Goal: Task Accomplishment & Management: Complete application form

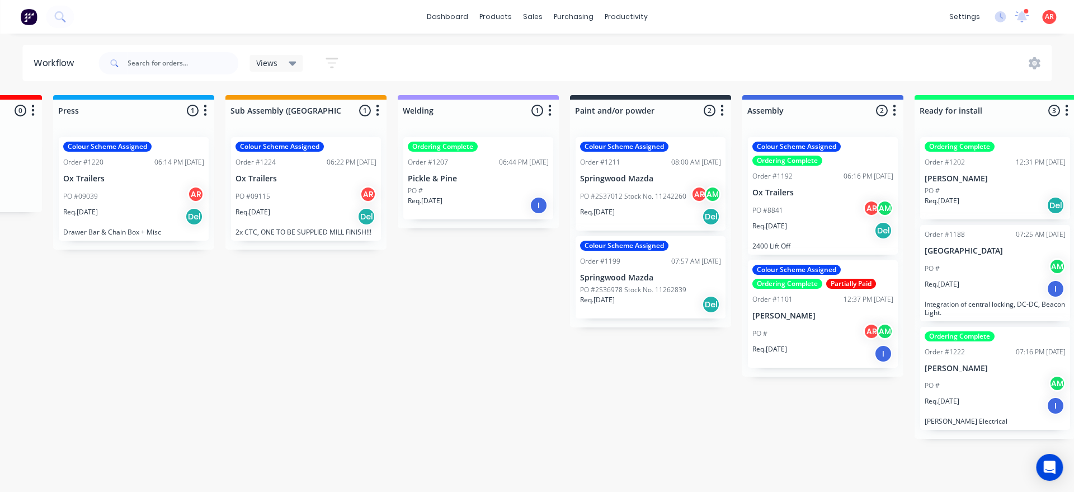
scroll to position [0, 828]
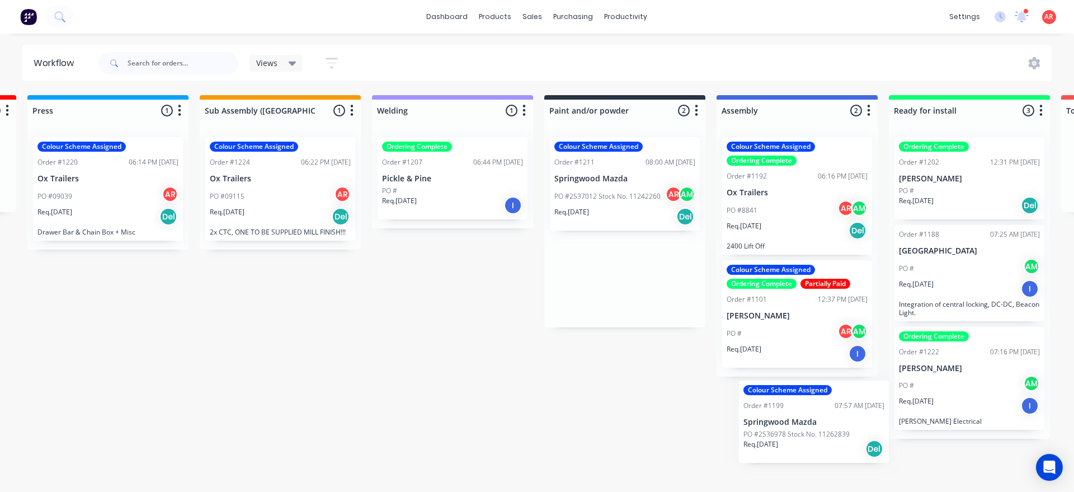
drag, startPoint x: 625, startPoint y: 275, endPoint x: 787, endPoint y: 423, distance: 219.3
click at [787, 423] on div "Submitted 0 Status colour #B7D3F3 hex #B7D3F3 Save Cancel Summaries Total order…" at bounding box center [390, 290] width 2515 height 390
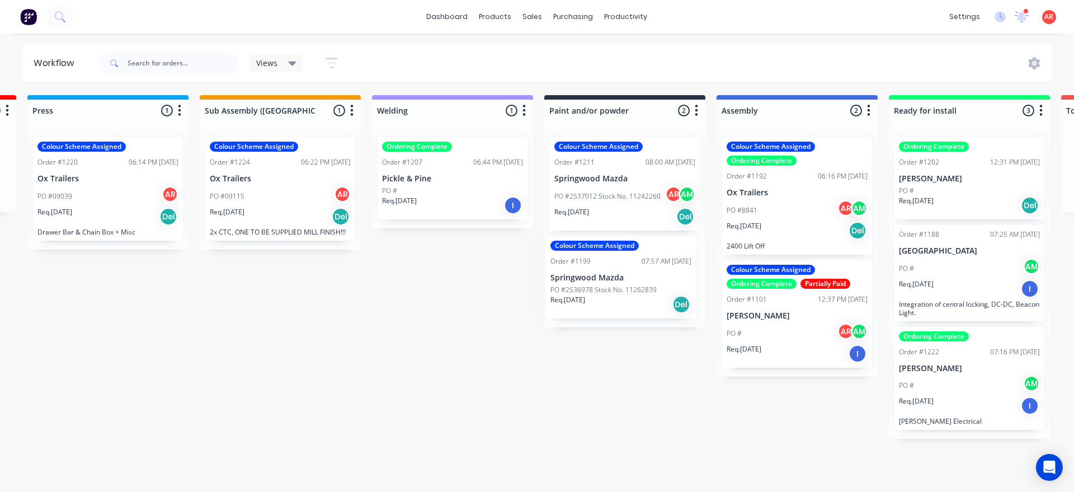
scroll to position [0, 862]
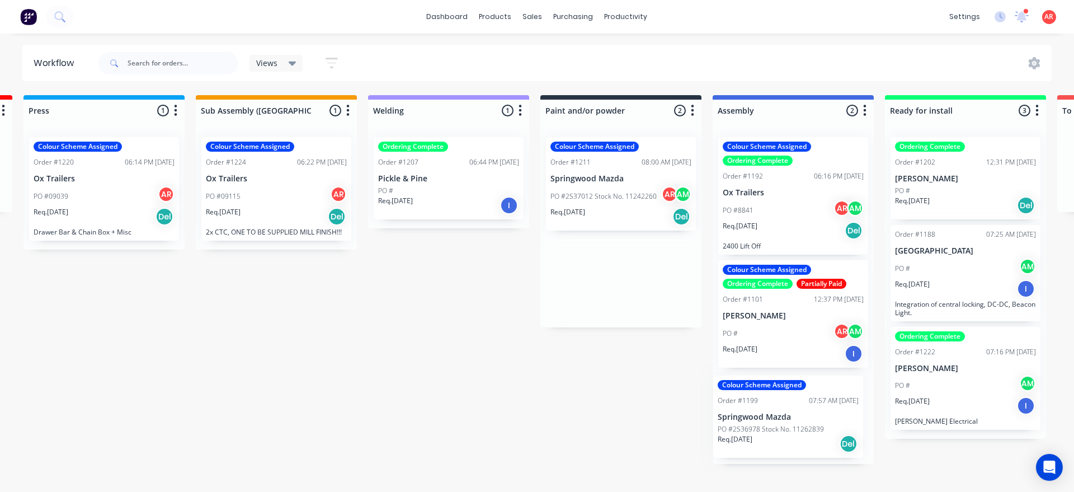
drag, startPoint x: 616, startPoint y: 282, endPoint x: 784, endPoint y: 422, distance: 217.7
click at [784, 422] on div "Submitted 0 Status colour #B7D3F3 hex #B7D3F3 Save Cancel Summaries Total order…" at bounding box center [387, 290] width 2515 height 390
click at [776, 442] on div "Req. [DATE] Del" at bounding box center [793, 440] width 141 height 19
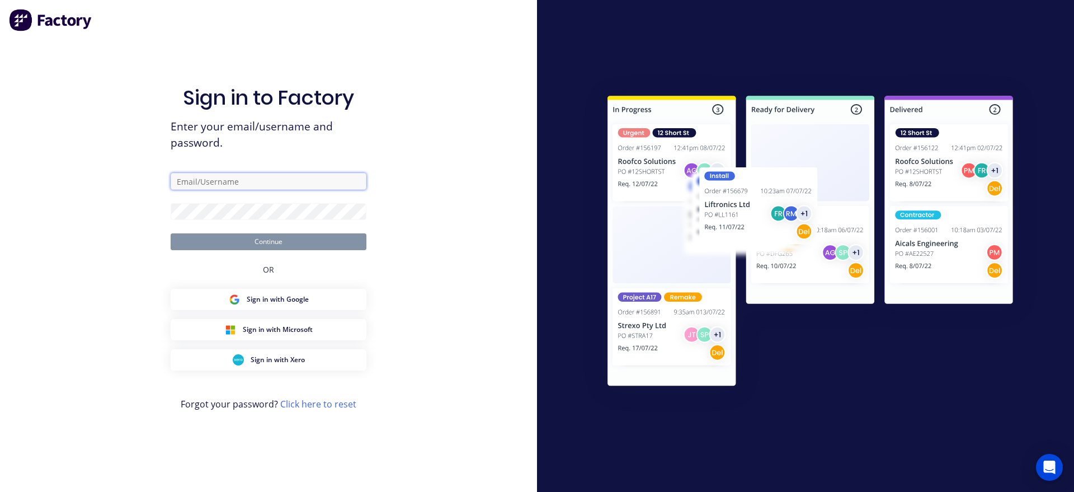
click at [228, 186] on input "text" at bounding box center [269, 181] width 196 height 17
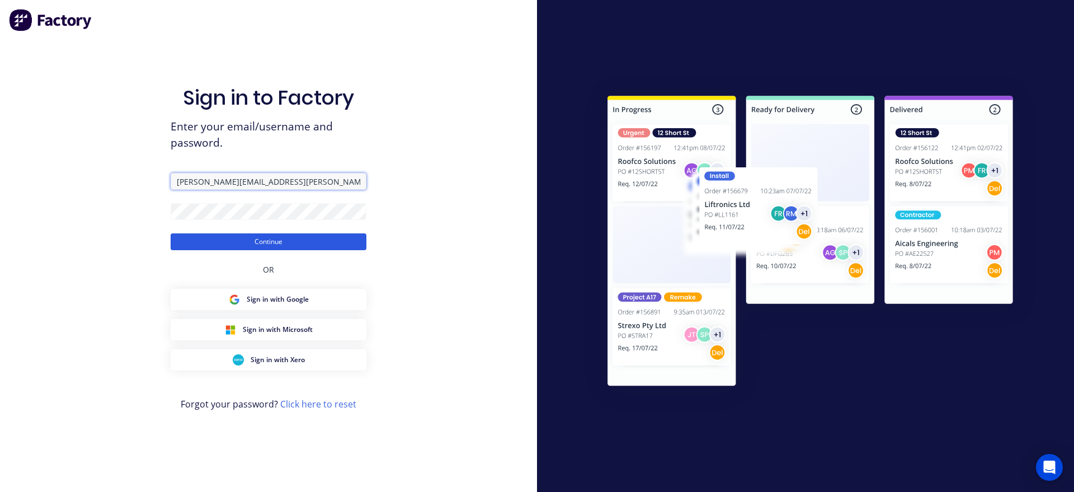
type input "[PERSON_NAME][EMAIL_ADDRESS][PERSON_NAME][DOMAIN_NAME]"
click at [247, 242] on button "Continue" at bounding box center [269, 241] width 196 height 17
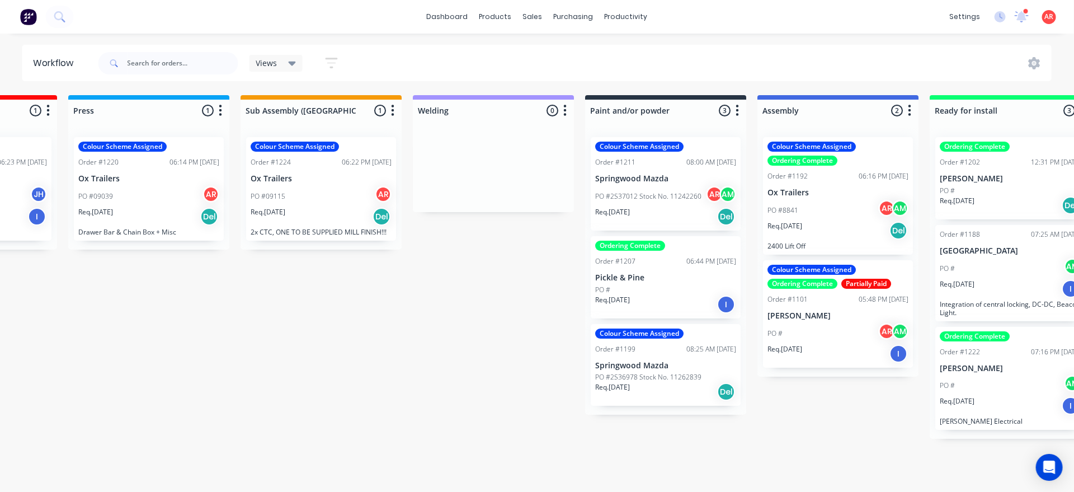
scroll to position [0, 827]
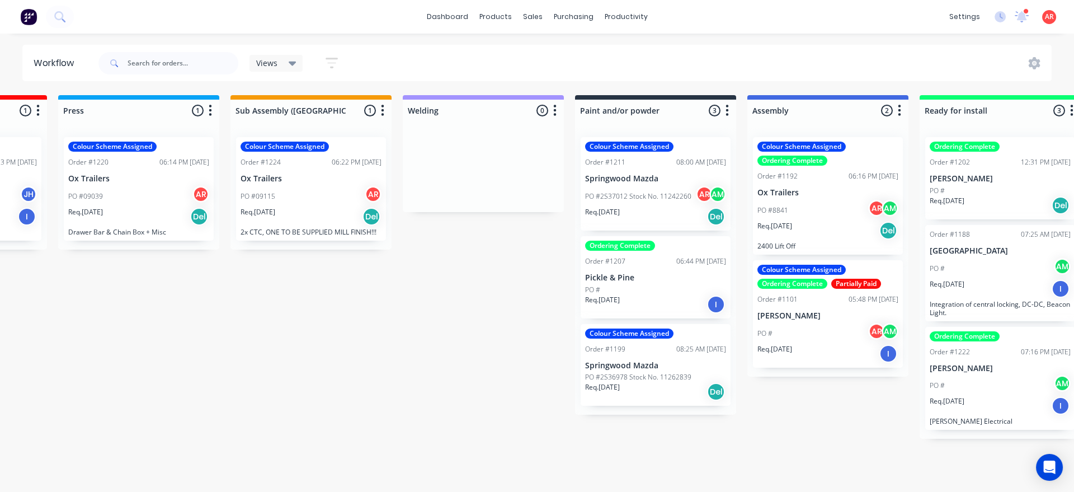
click at [642, 392] on div "Req. [DATE] Del" at bounding box center [655, 391] width 141 height 19
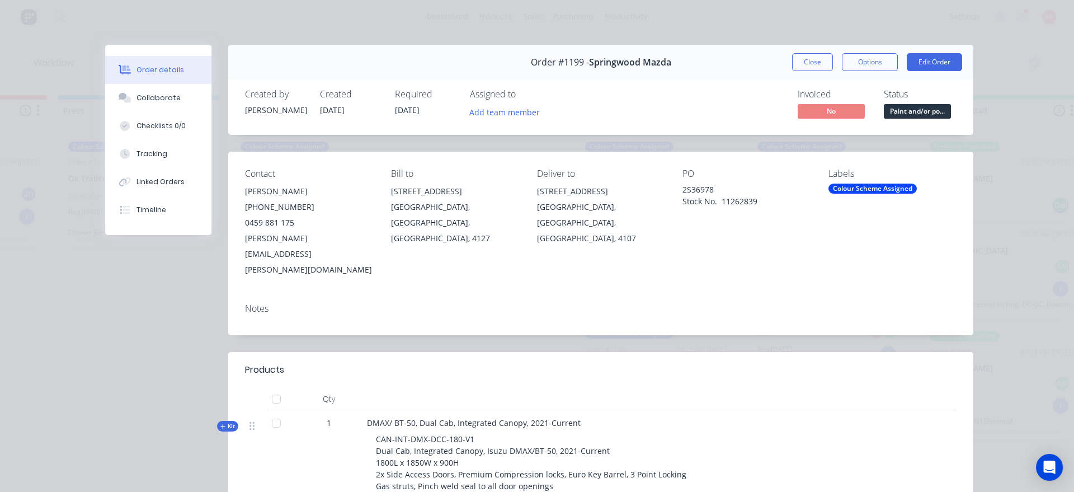
click at [354, 294] on div "Notes" at bounding box center [600, 314] width 745 height 41
click at [264, 300] on div "Notes" at bounding box center [600, 314] width 745 height 41
click at [257, 294] on div "Notes" at bounding box center [600, 314] width 745 height 41
click at [258, 294] on div "Notes" at bounding box center [600, 314] width 745 height 41
click at [928, 64] on button "Edit Order" at bounding box center [934, 62] width 55 height 18
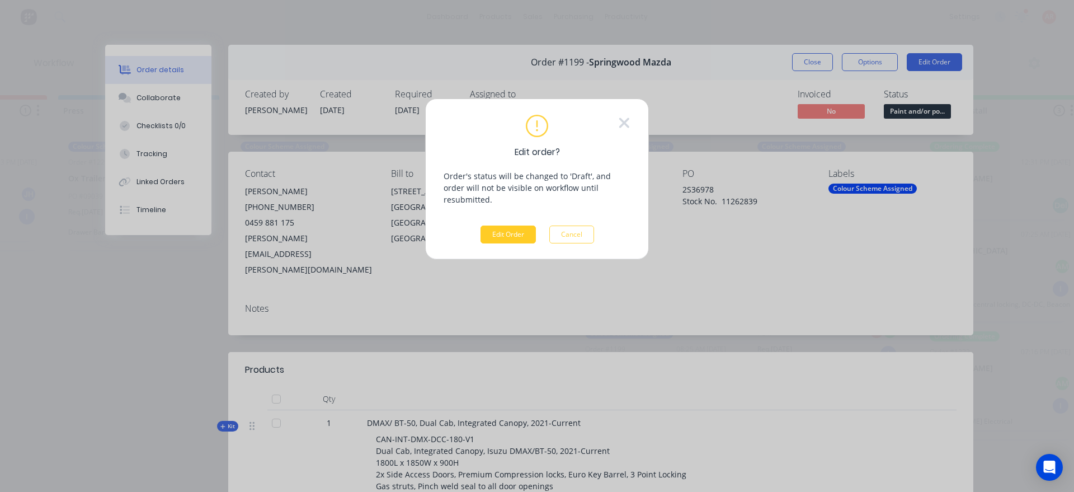
click at [499, 227] on button "Edit Order" at bounding box center [508, 234] width 55 height 18
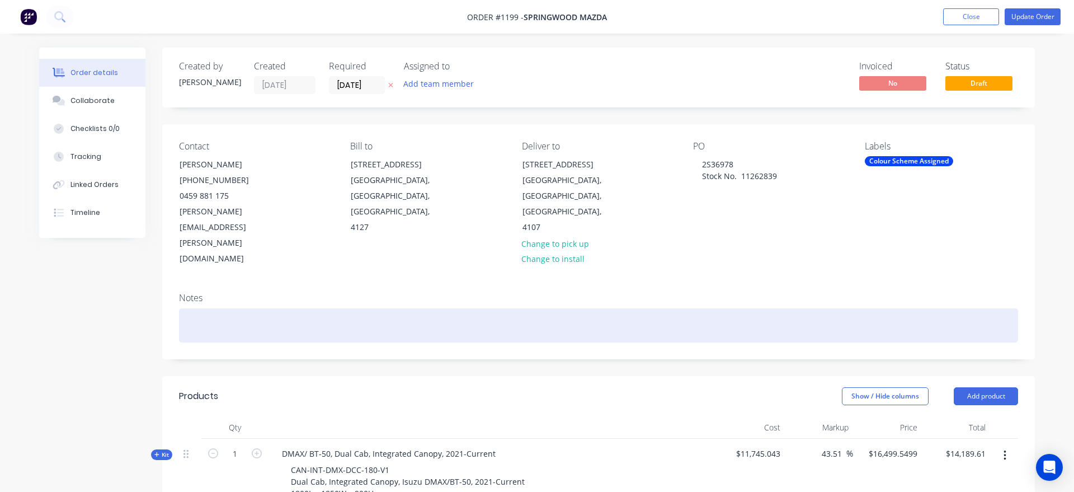
click at [277, 308] on div at bounding box center [598, 325] width 839 height 34
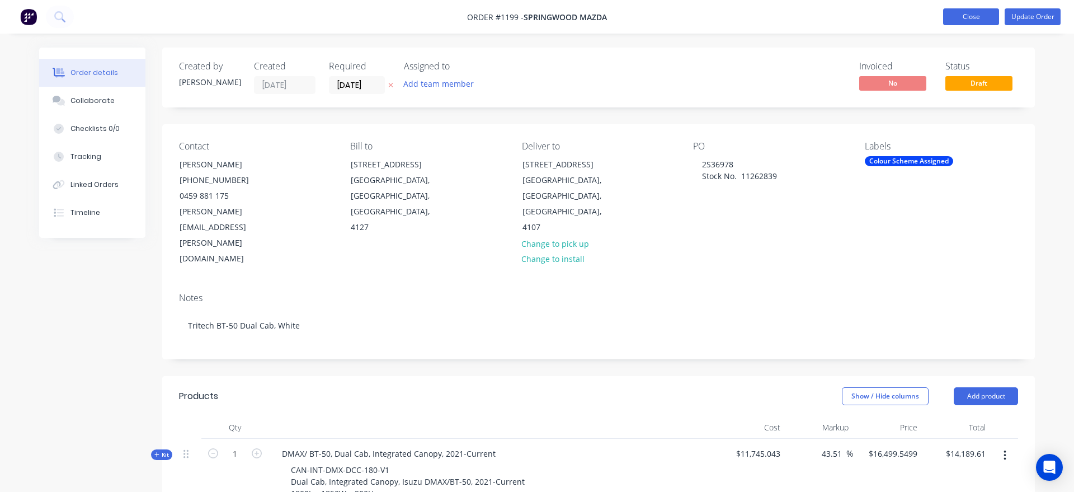
click at [949, 17] on button "Close" at bounding box center [971, 16] width 56 height 17
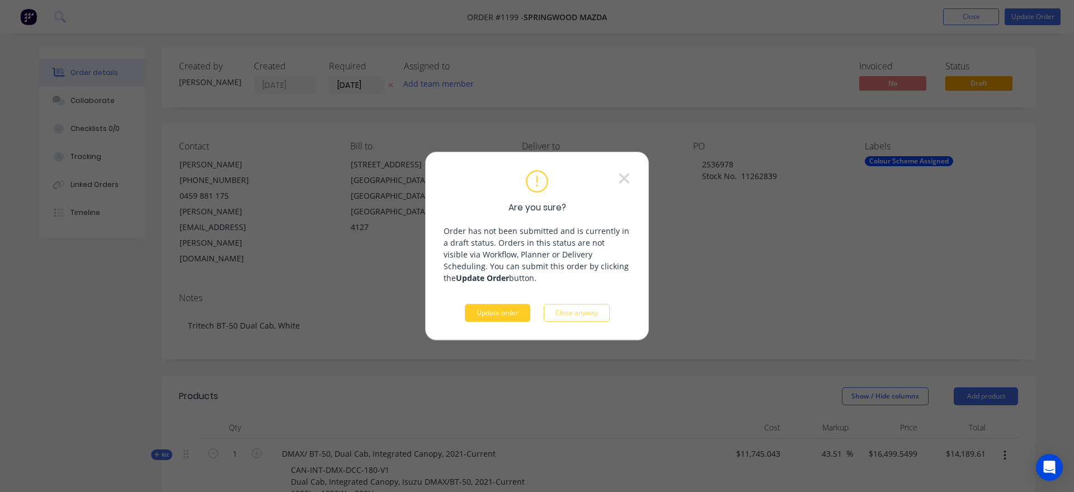
click at [496, 317] on button "Update order" at bounding box center [497, 313] width 65 height 18
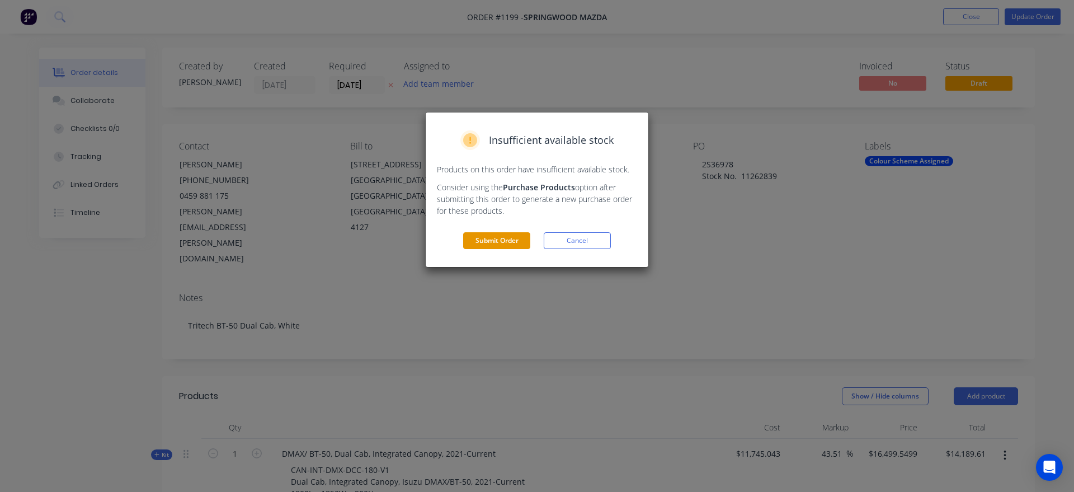
click at [510, 241] on button "Submit Order" at bounding box center [496, 240] width 67 height 17
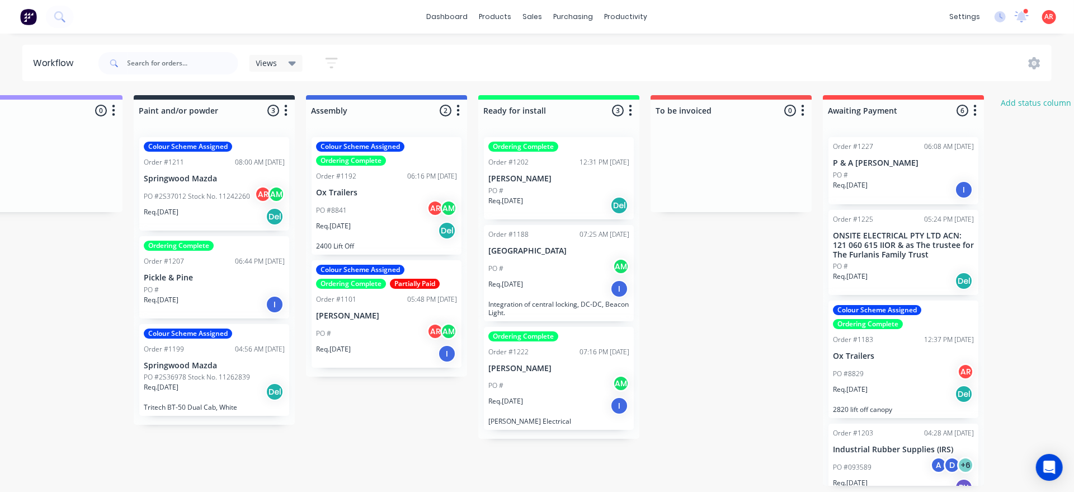
scroll to position [0, 1273]
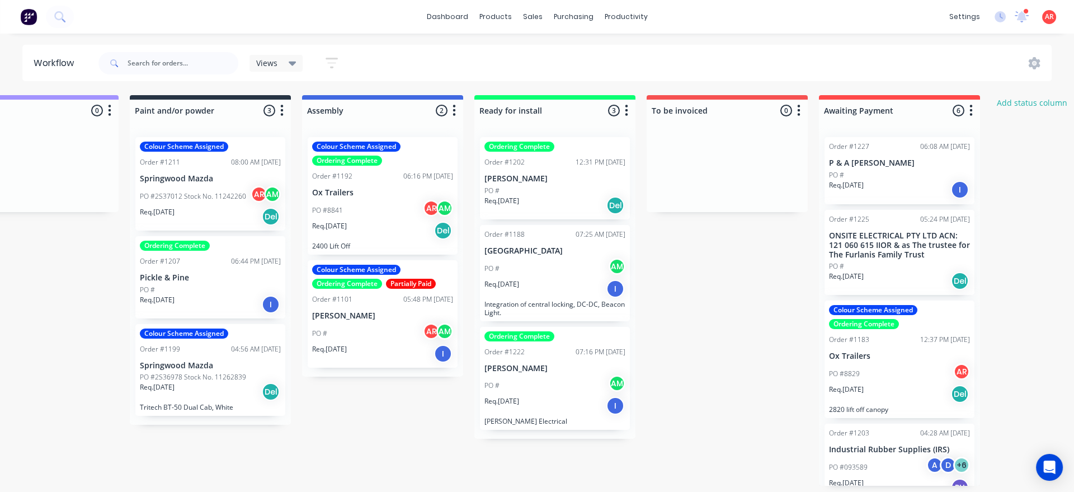
click at [880, 271] on div "PO #" at bounding box center [899, 266] width 141 height 10
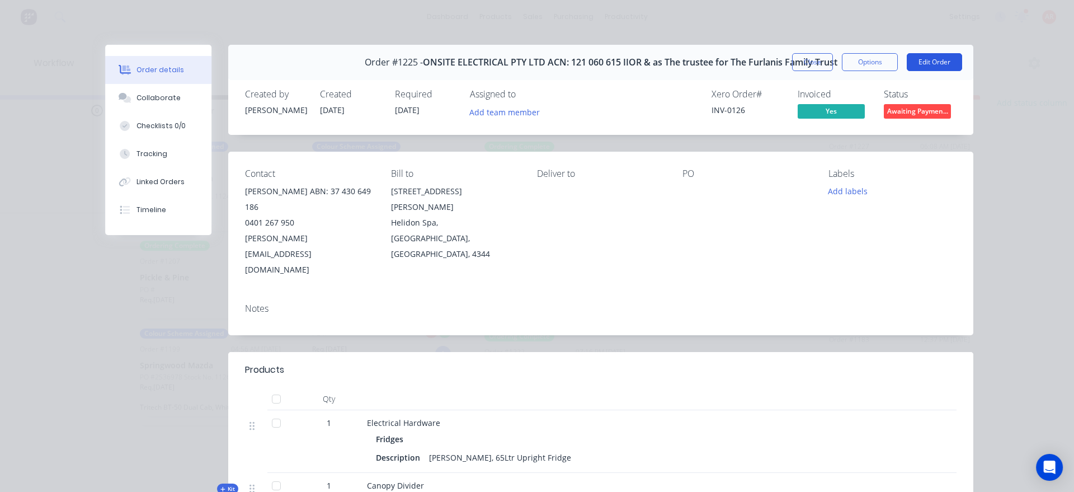
click at [935, 60] on button "Edit Order" at bounding box center [934, 62] width 55 height 18
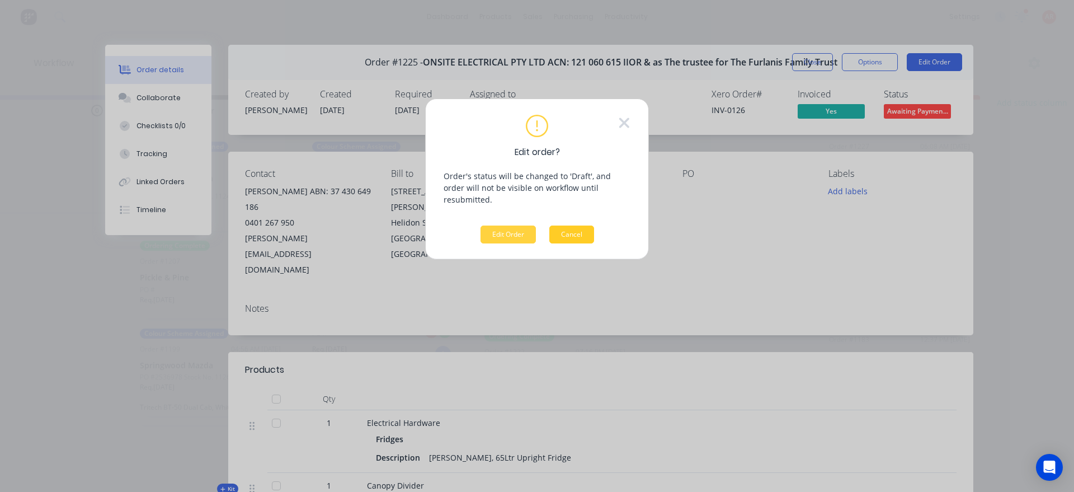
click at [559, 225] on button "Cancel" at bounding box center [571, 234] width 45 height 18
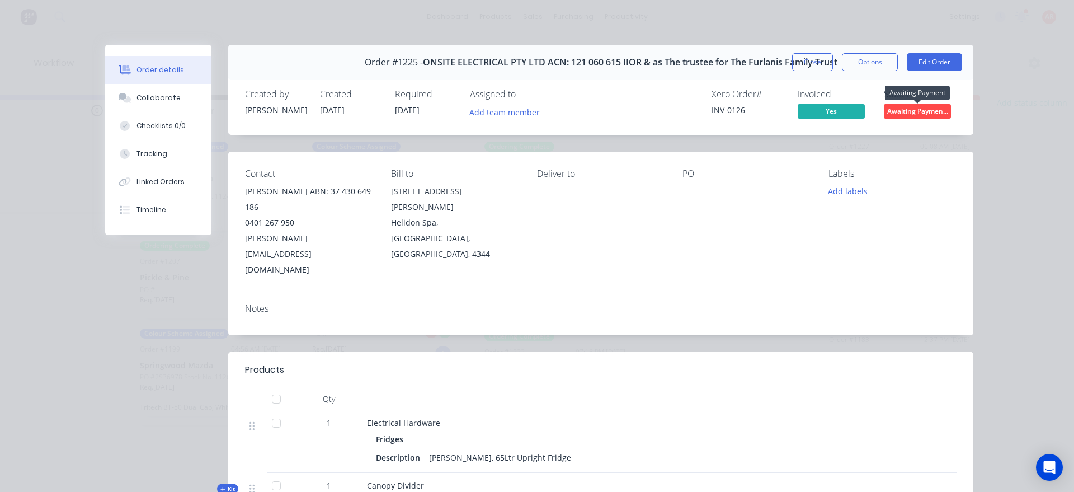
click at [902, 118] on span "Awaiting Paymen..." at bounding box center [917, 111] width 67 height 14
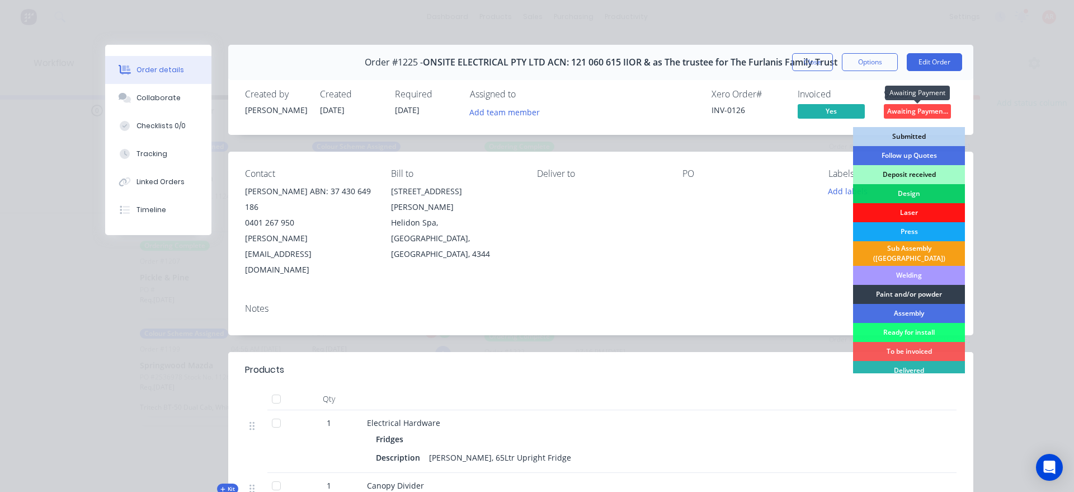
click at [901, 112] on span "Awaiting Paymen..." at bounding box center [917, 111] width 67 height 14
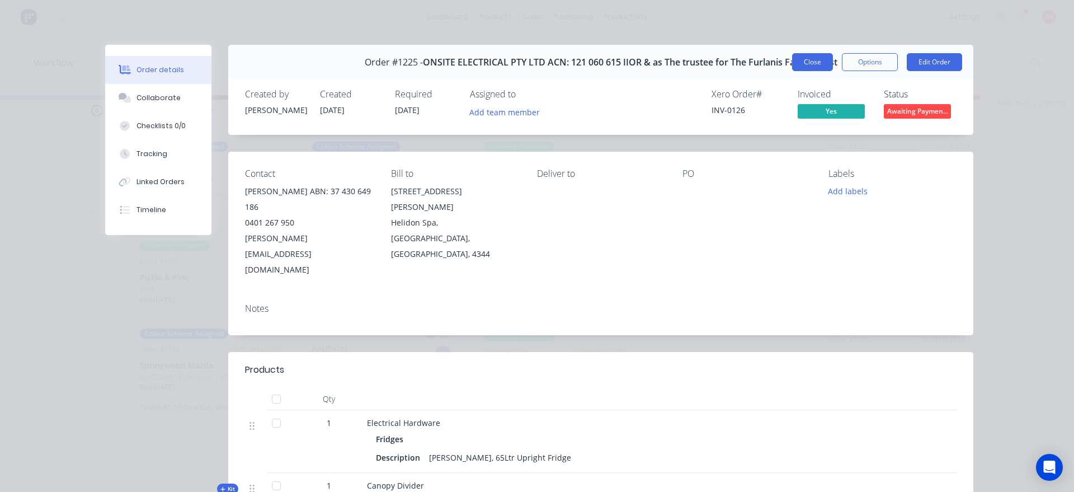
click at [814, 63] on button "Close" at bounding box center [812, 62] width 41 height 18
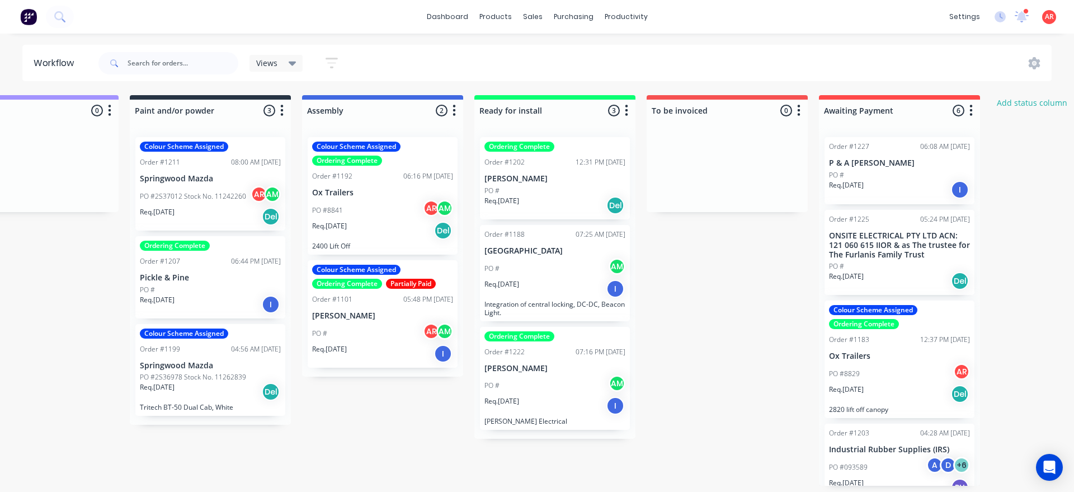
click at [902, 265] on div "PO #" at bounding box center [899, 266] width 141 height 10
